Goal: Information Seeking & Learning: Find specific page/section

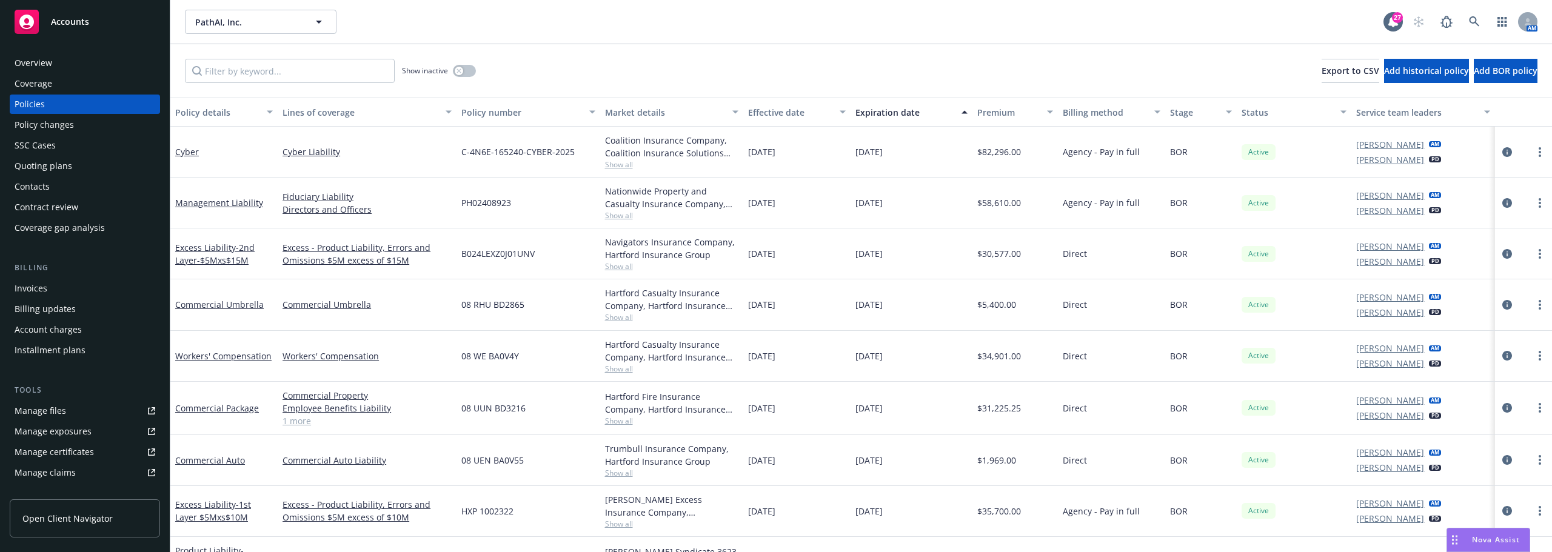
click at [236, 39] on div "PathAI, Inc. PathAI, Inc. 27 AM" at bounding box center [860, 22] width 1381 height 44
click at [236, 24] on span "PathAI, Inc." at bounding box center [247, 22] width 105 height 13
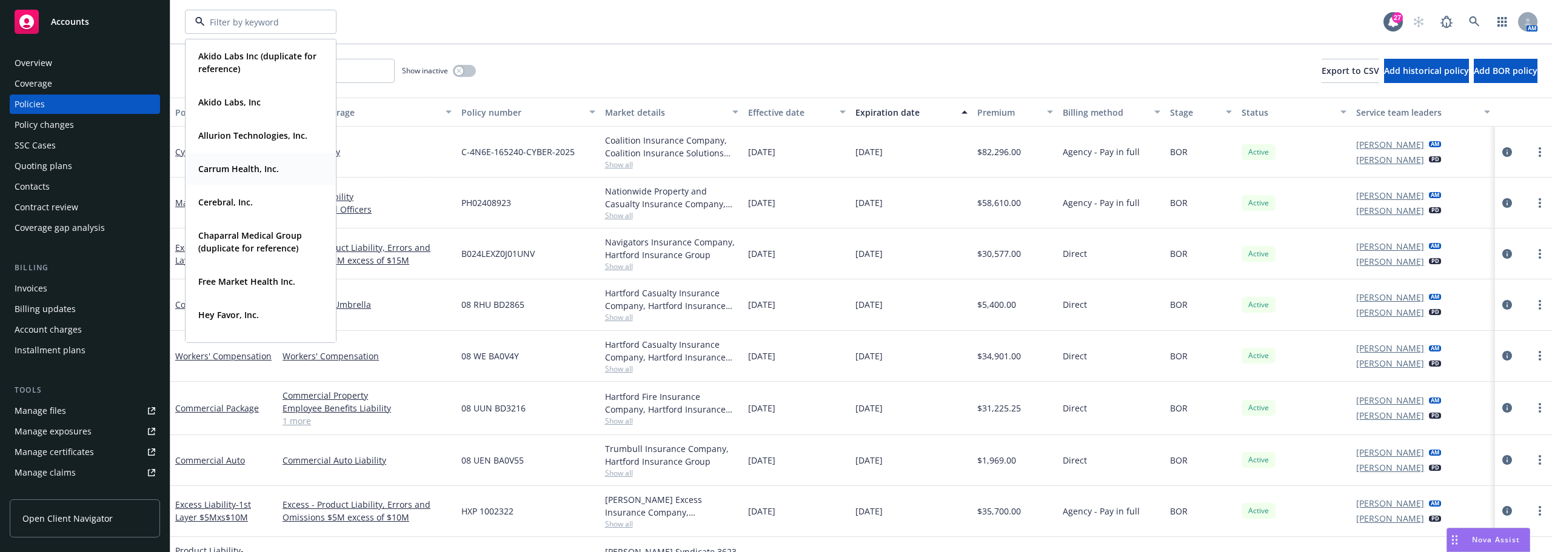
click at [245, 164] on strong "Carrum Health, Inc." at bounding box center [238, 169] width 81 height 12
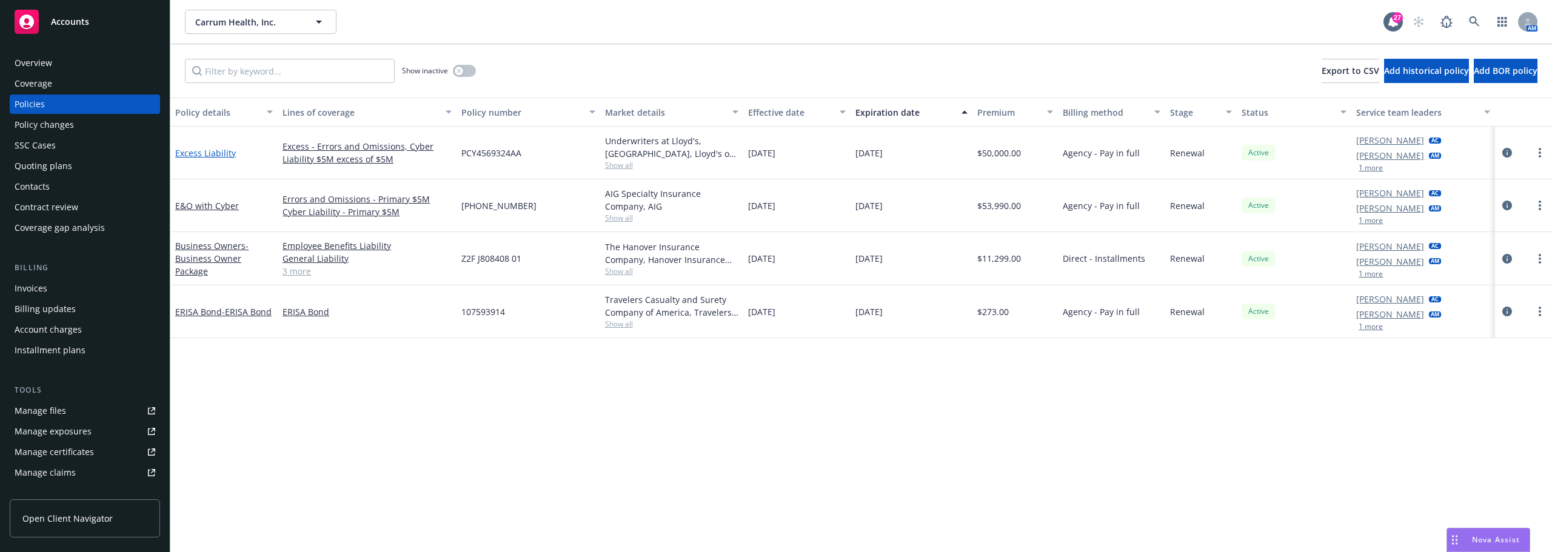
click at [215, 147] on link "Excess Liability" at bounding box center [205, 153] width 61 height 12
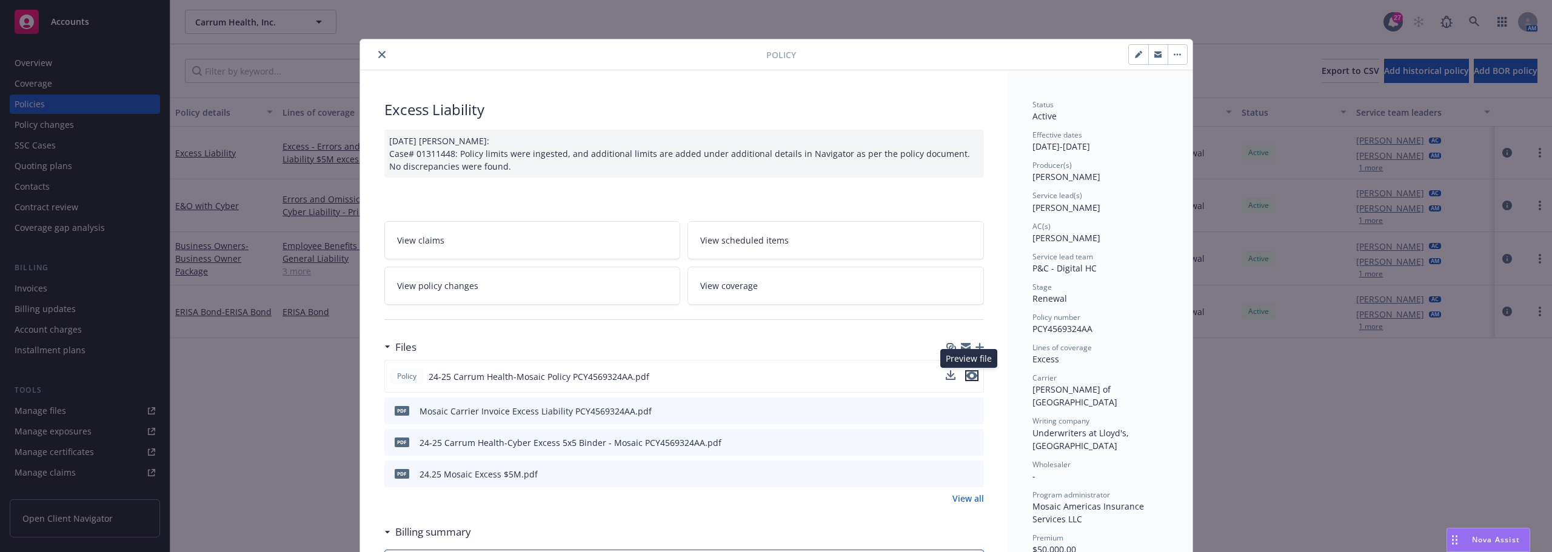
click at [969, 374] on icon "preview file" at bounding box center [971, 376] width 11 height 8
click at [369, 50] on div at bounding box center [565, 54] width 401 height 15
click at [378, 51] on icon "close" at bounding box center [381, 54] width 7 height 7
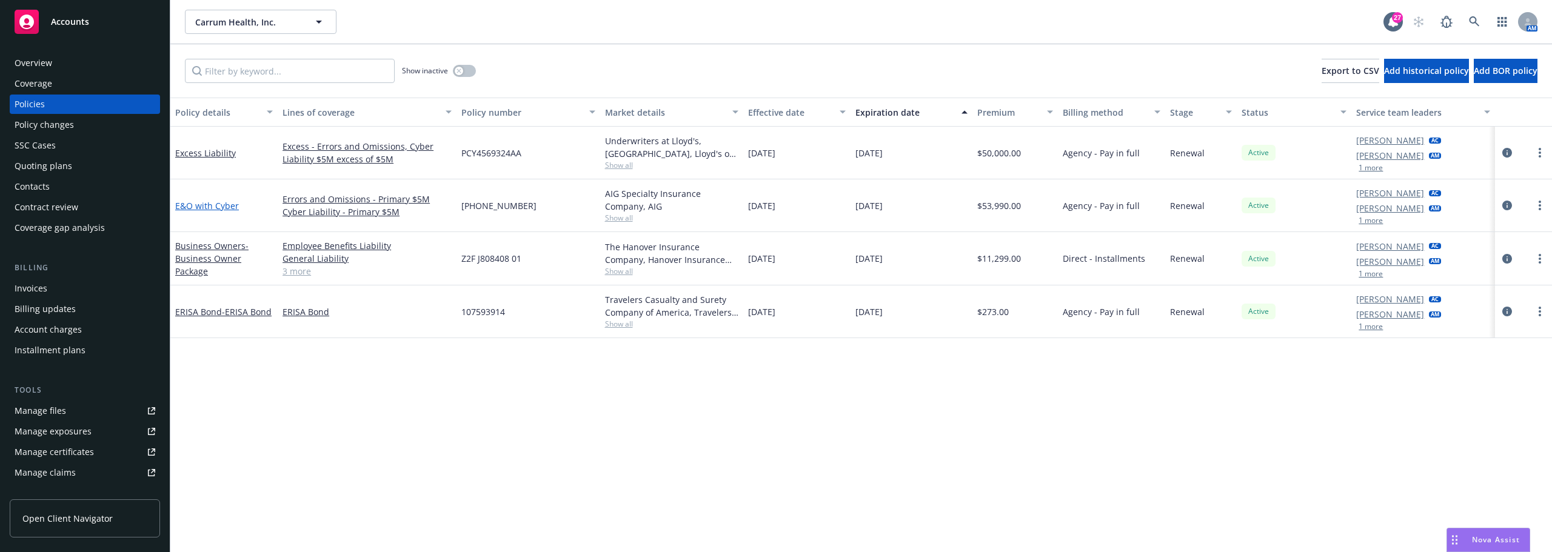
click at [213, 203] on link "E&O with Cyber" at bounding box center [207, 206] width 64 height 12
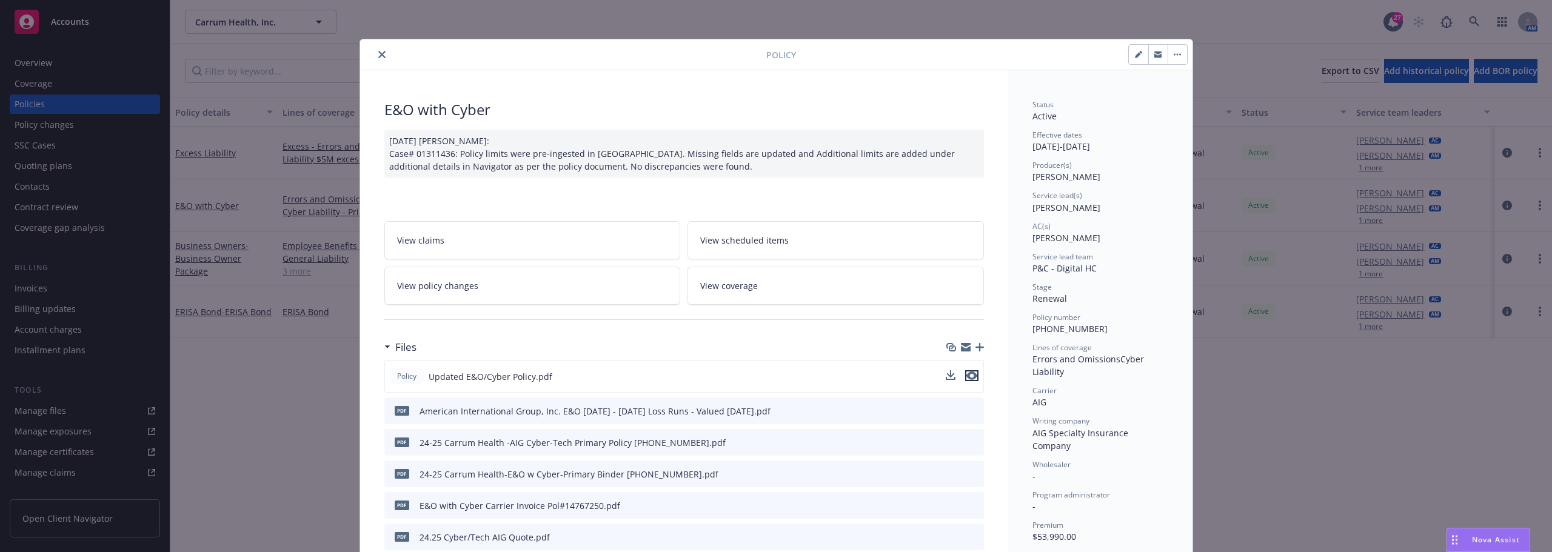
click at [971, 375] on icon "preview file" at bounding box center [971, 376] width 11 height 8
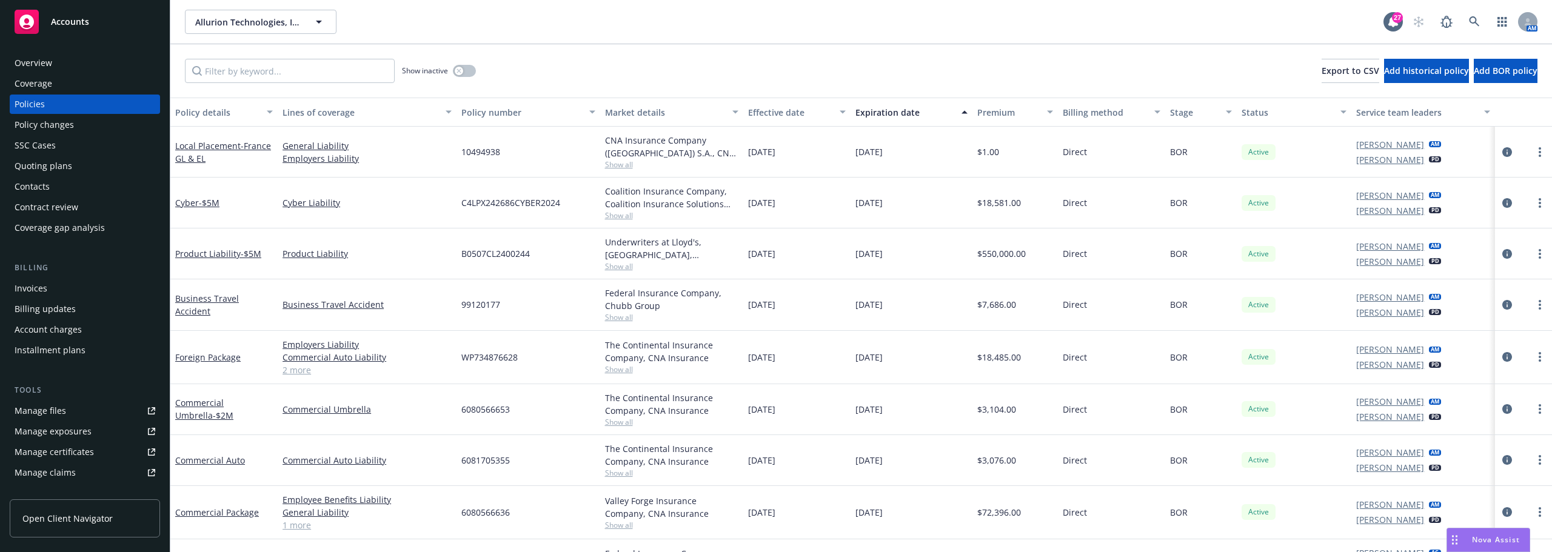
scroll to position [61, 0]
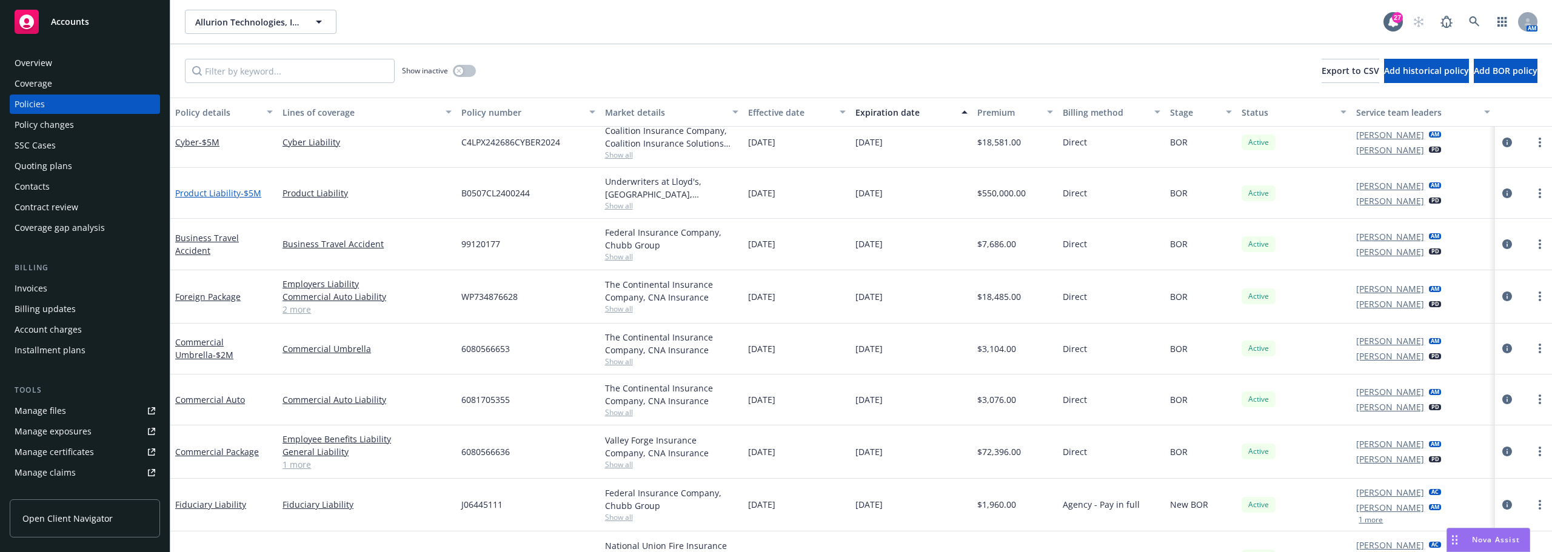
click at [249, 191] on span "- $5M" at bounding box center [251, 193] width 21 height 12
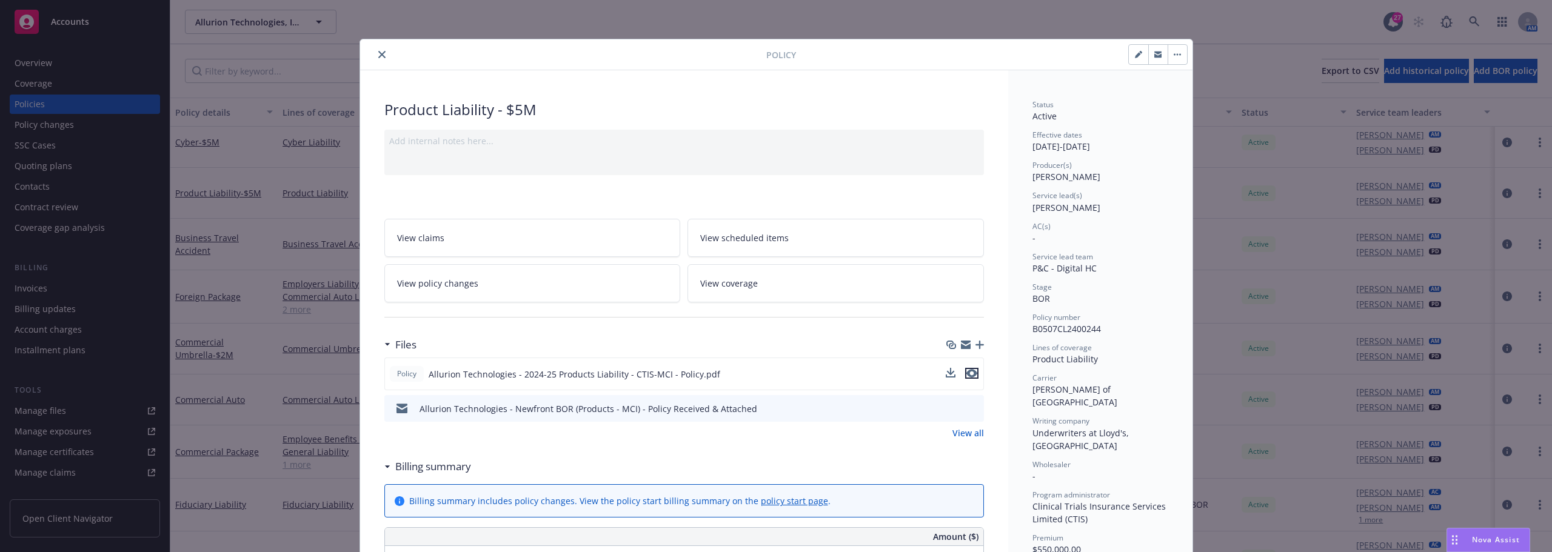
click at [966, 375] on icon "preview file" at bounding box center [971, 373] width 11 height 8
click at [378, 59] on button "close" at bounding box center [382, 54] width 15 height 15
